Goal: Task Accomplishment & Management: Use online tool/utility

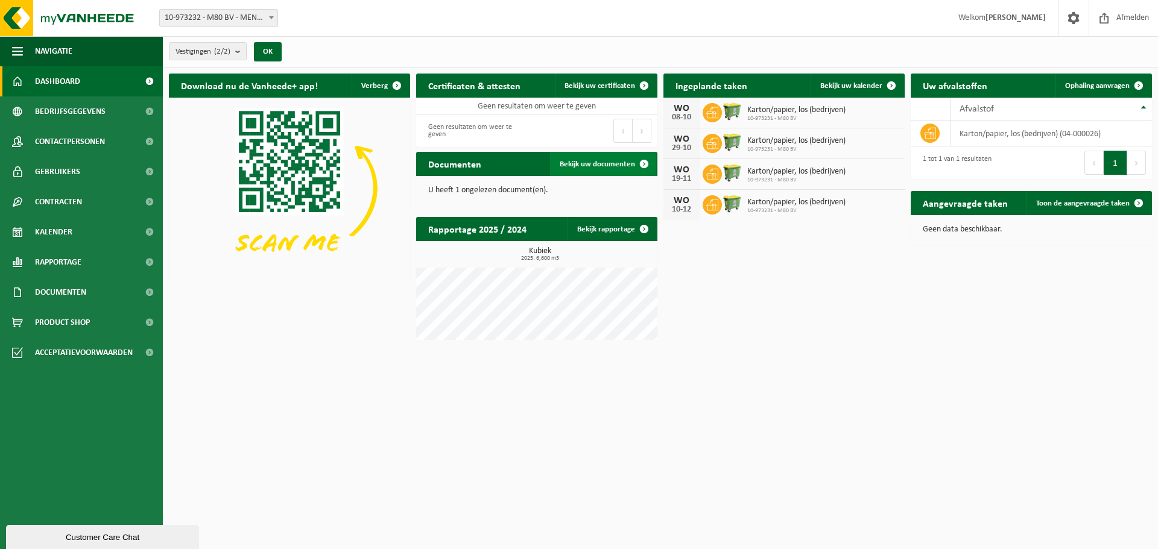
click at [630, 162] on span "Bekijk uw documenten" at bounding box center [597, 164] width 75 height 8
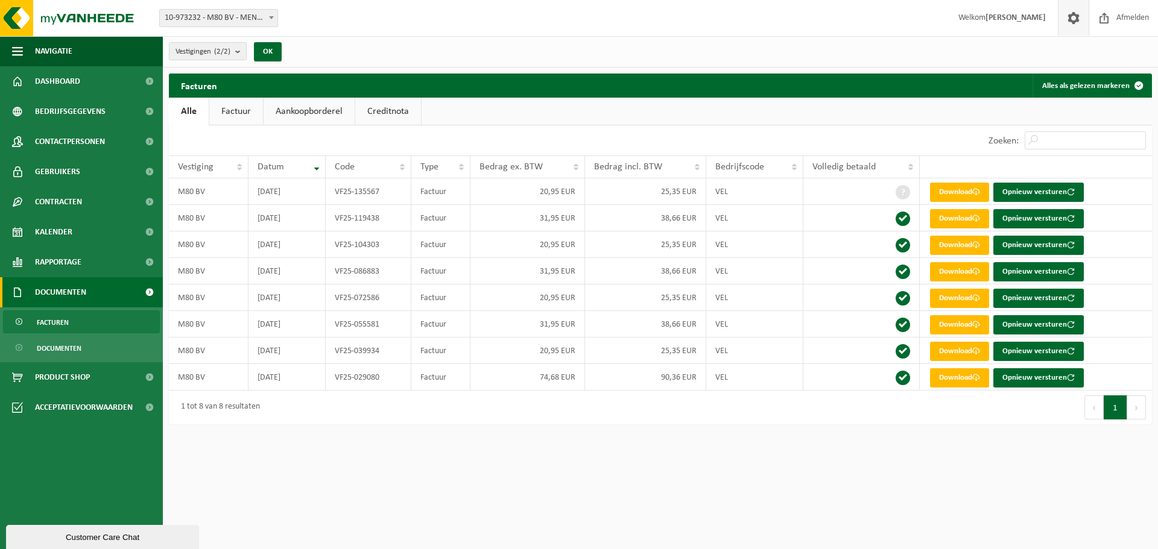
click at [1077, 18] on span at bounding box center [1074, 18] width 18 height 36
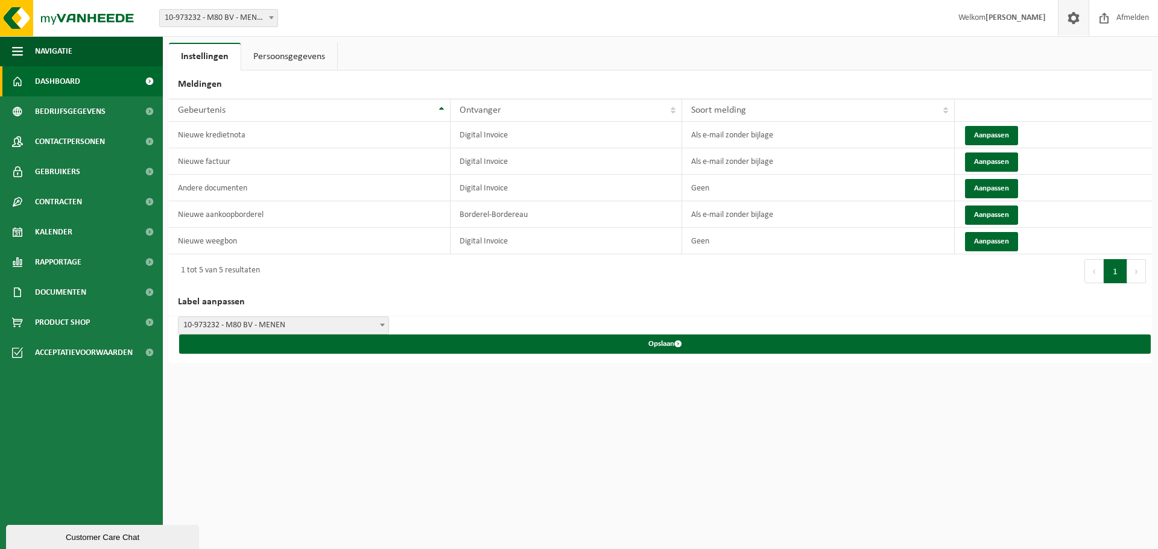
click at [48, 89] on span "Dashboard" at bounding box center [57, 81] width 45 height 30
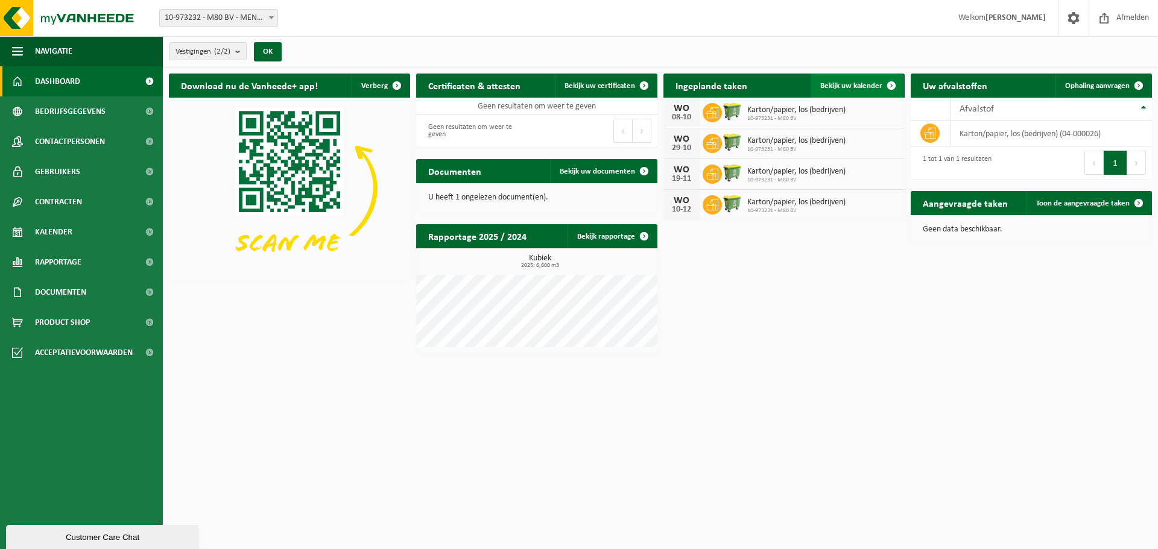
click at [856, 86] on span "Bekijk uw kalender" at bounding box center [851, 86] width 62 height 8
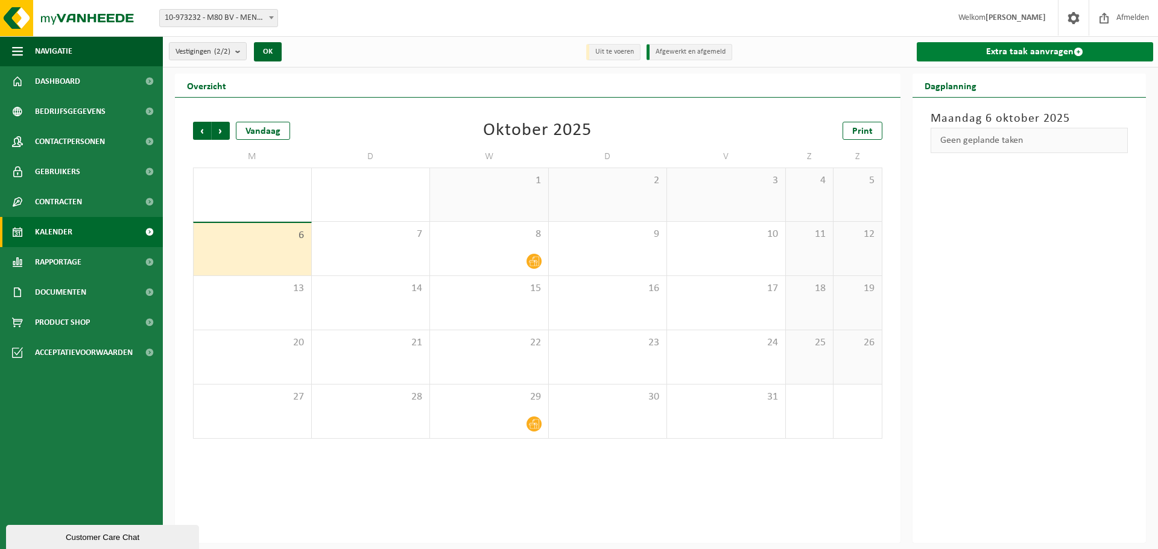
click at [995, 55] on link "Extra taak aanvragen" at bounding box center [1035, 51] width 237 height 19
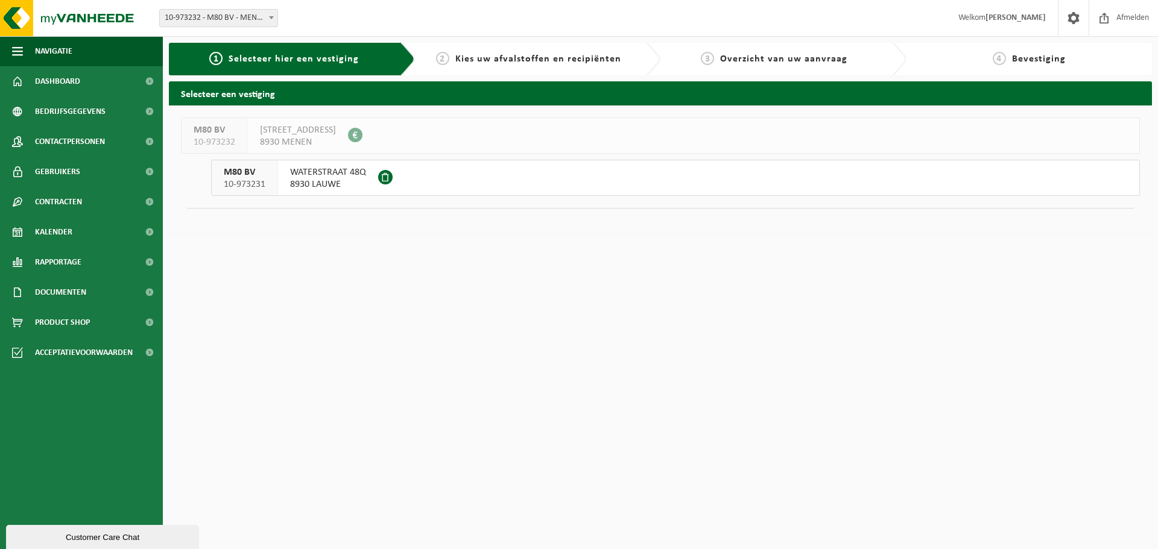
click at [344, 174] on span "WATERSTRAAT 48Q" at bounding box center [328, 172] width 76 height 12
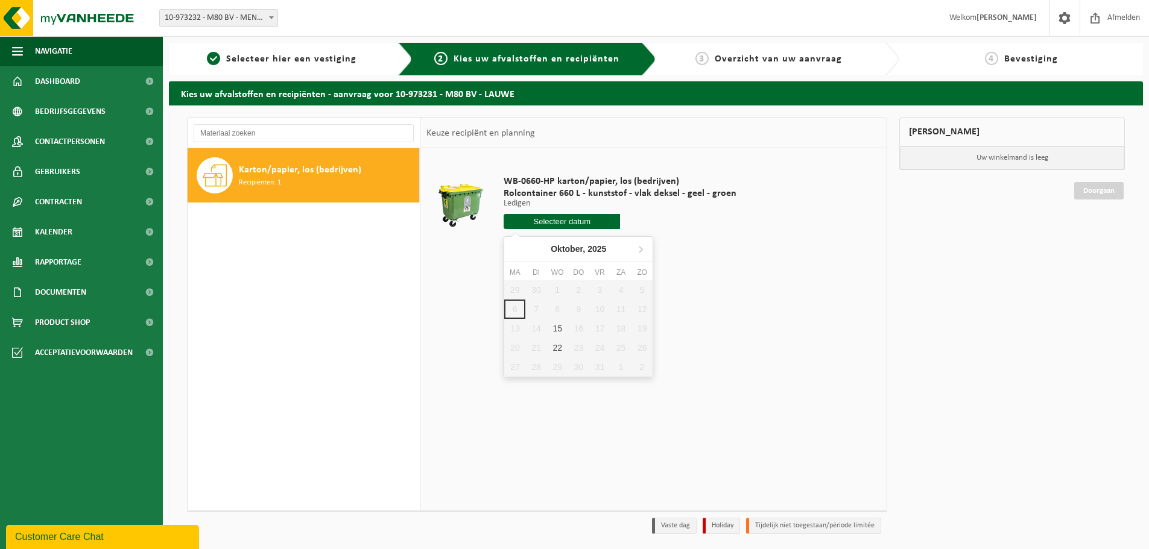
click at [586, 218] on input "text" at bounding box center [562, 221] width 116 height 15
click at [765, 182] on td "WB-0660-HP karton/papier, los (bedrijven) Rolcontainer 660 L - kunststof - vlak…" at bounding box center [688, 205] width 386 height 102
click at [578, 218] on input "text" at bounding box center [562, 221] width 116 height 15
click at [829, 191] on td "WB-0660-HP karton/papier, los (bedrijven) Rolcontainer 660 L - kunststof - vlak…" at bounding box center [688, 205] width 386 height 102
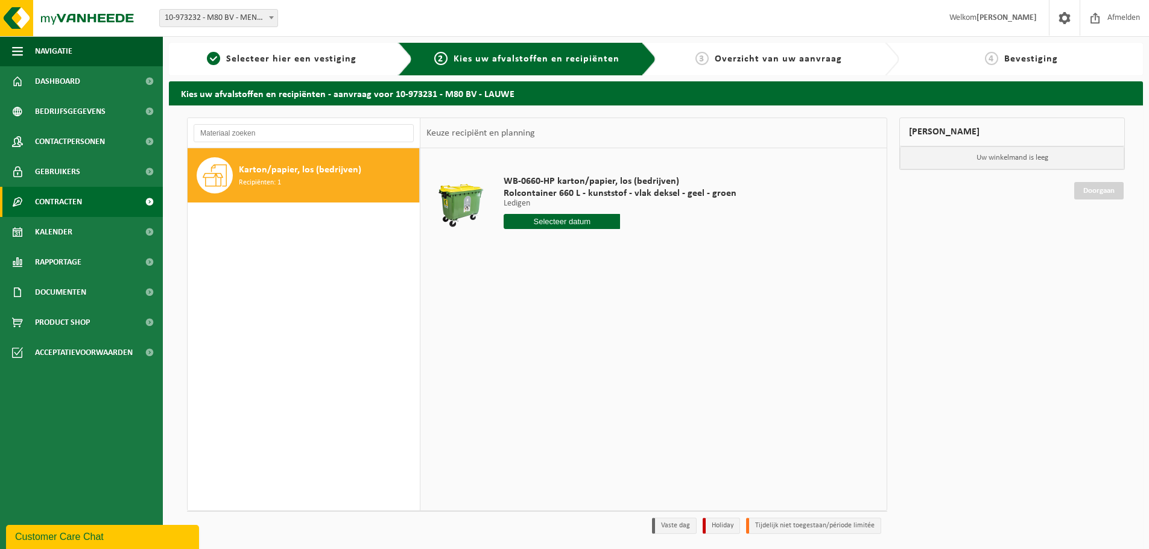
click at [74, 204] on span "Contracten" at bounding box center [58, 202] width 47 height 30
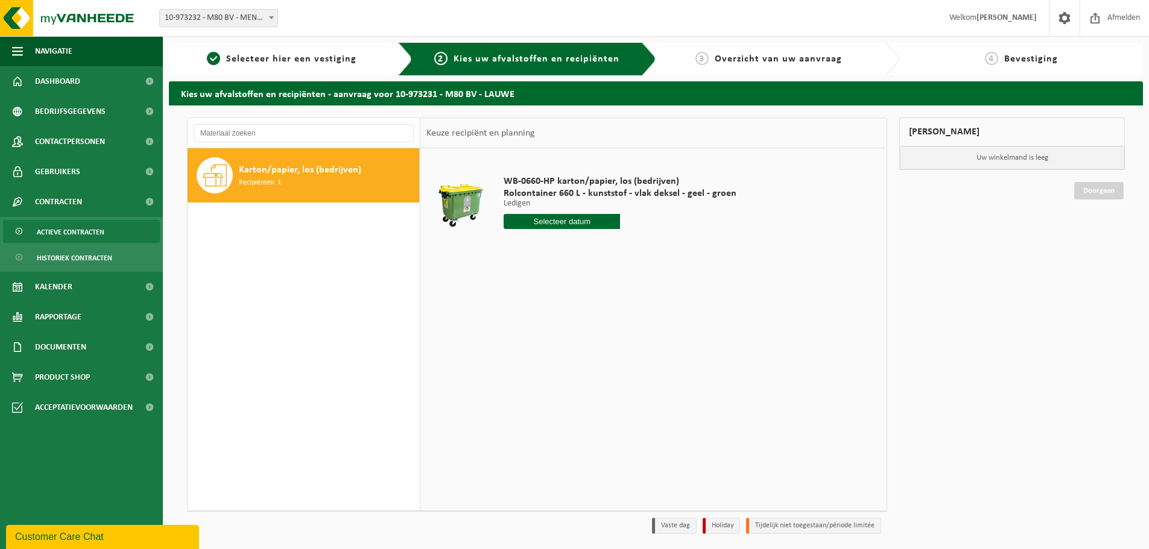
click at [95, 230] on span "Actieve contracten" at bounding box center [71, 232] width 68 height 23
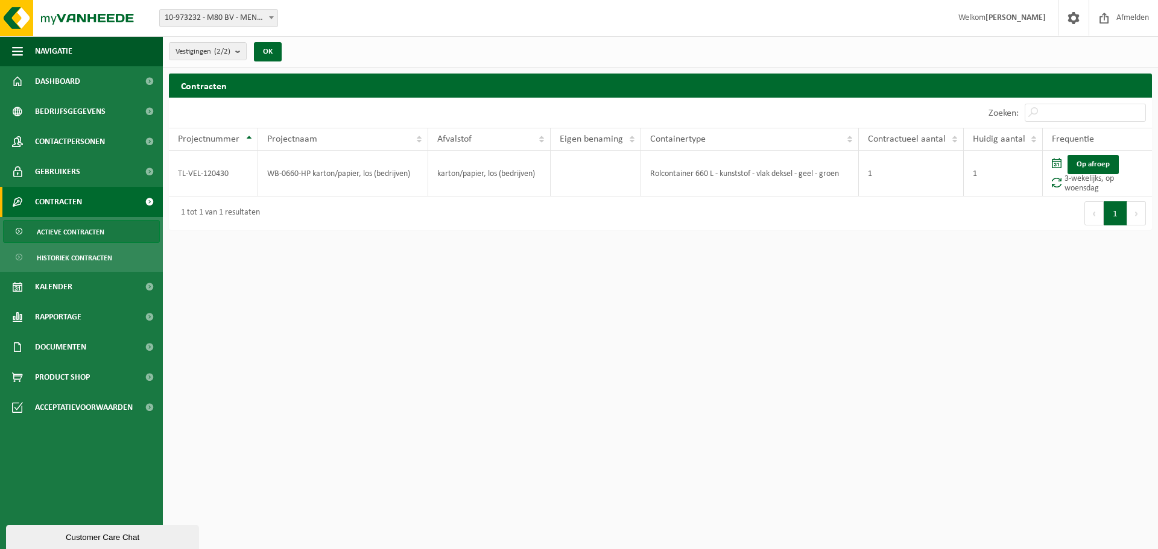
click at [572, 271] on html "Vestiging: 10-973232 - M80 BV - MENEN 10-973231 - M80 BV - LAUWE 10-973232 - M8…" at bounding box center [579, 274] width 1158 height 549
